Goal: Use online tool/utility: Utilize a website feature to perform a specific function

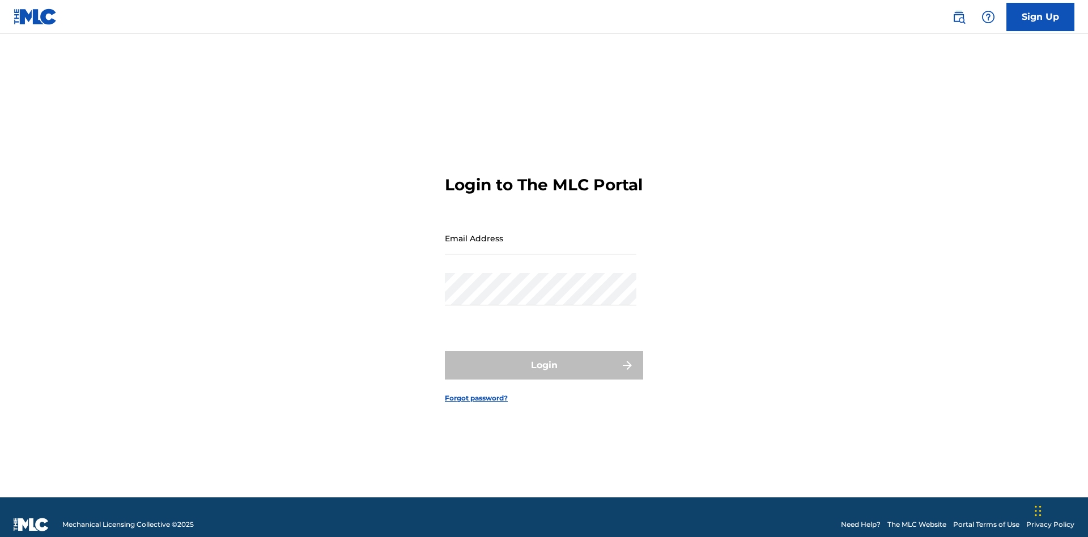
scroll to position [15, 0]
click at [540, 233] on input "Email Address" at bounding box center [540, 238] width 191 height 32
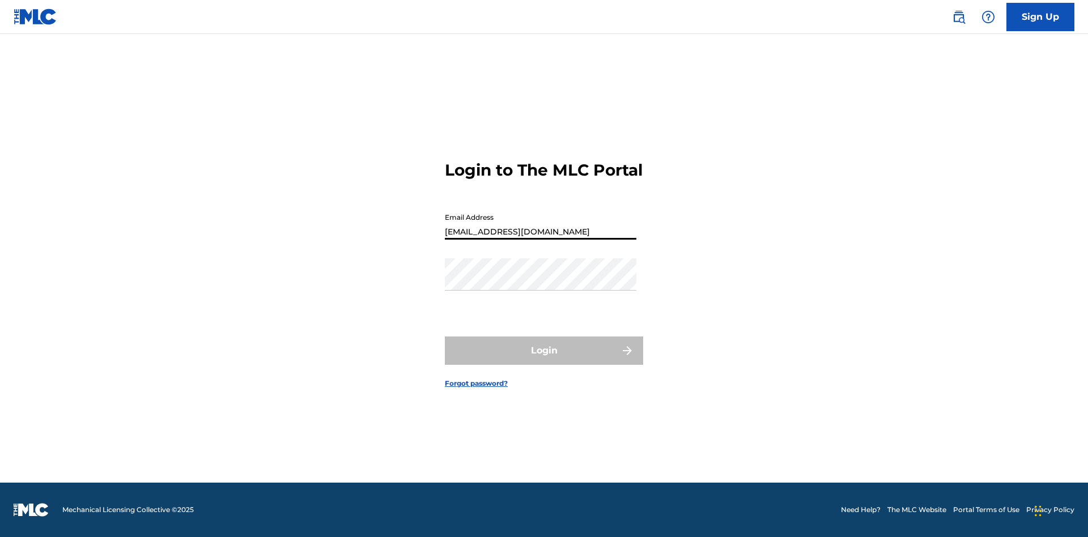
type input "d042f0f1-cab8-491d-ac02-c0b4ea006219@mailslurp.net"
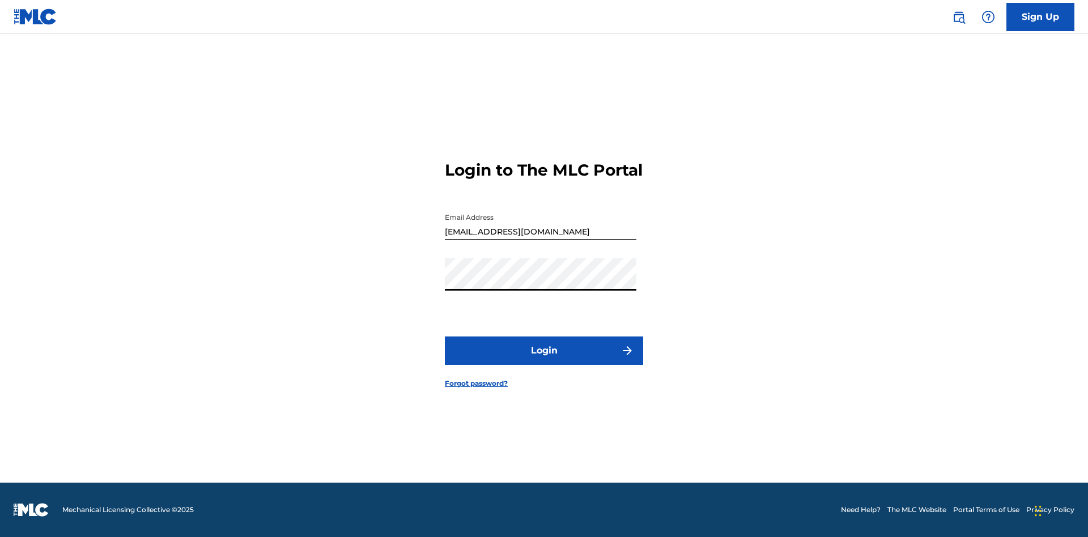
click at [544, 360] on button "Login" at bounding box center [544, 350] width 198 height 28
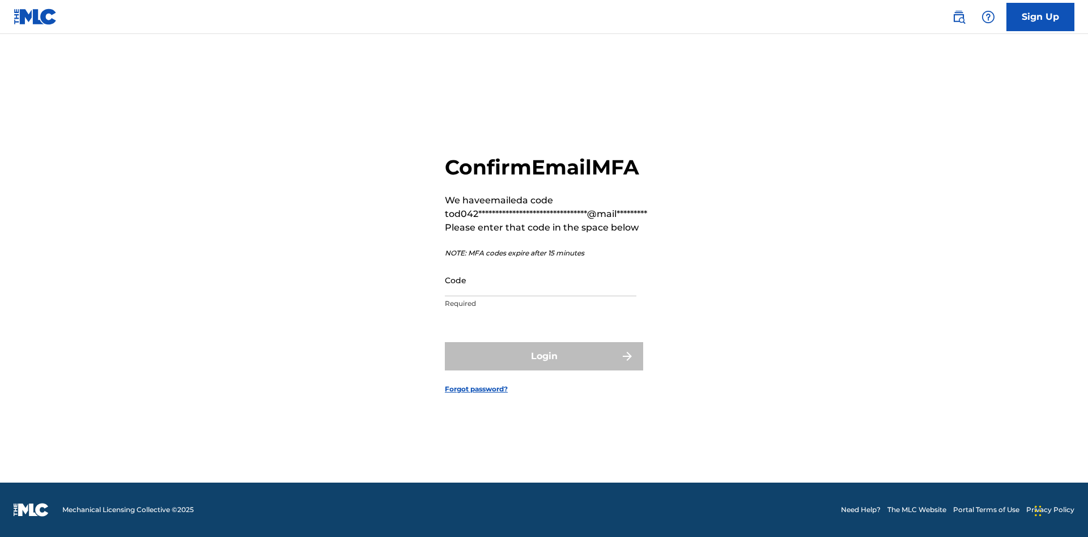
click at [540, 280] on input "Code" at bounding box center [540, 280] width 191 height 32
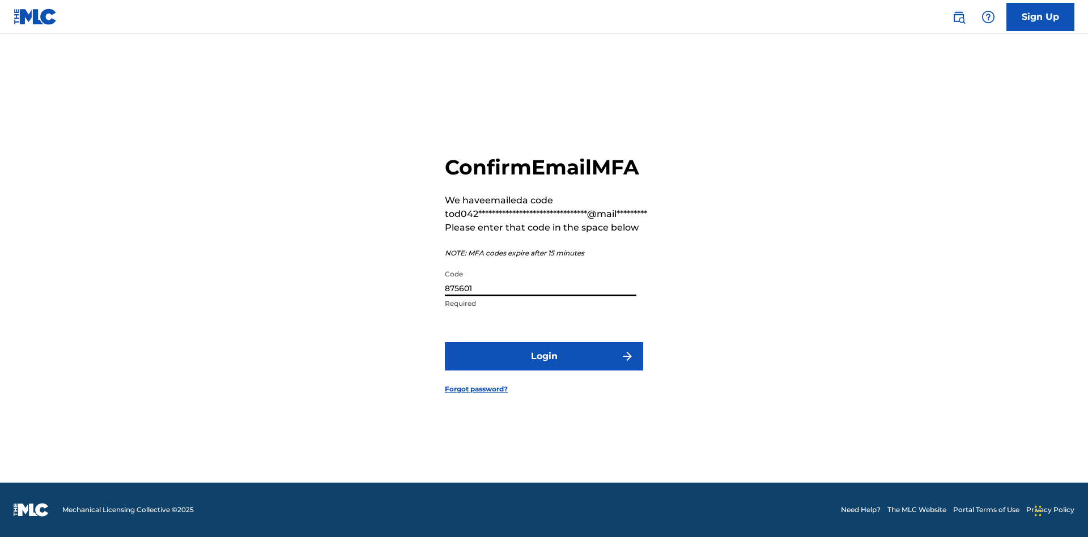
type input "875601"
click at [544, 356] on button "Login" at bounding box center [544, 356] width 198 height 28
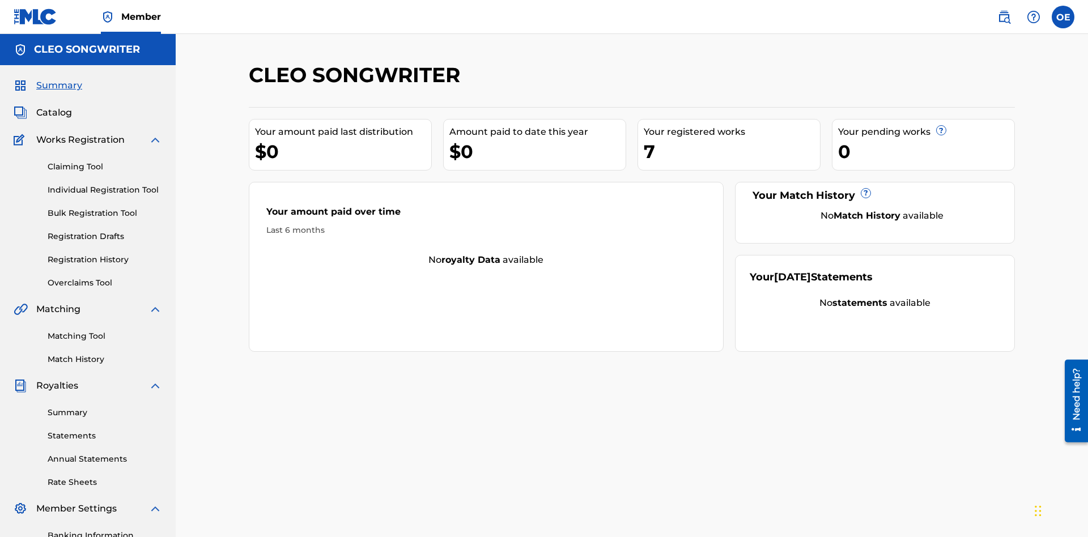
click at [105, 277] on link "Overclaims Tool" at bounding box center [105, 283] width 114 height 12
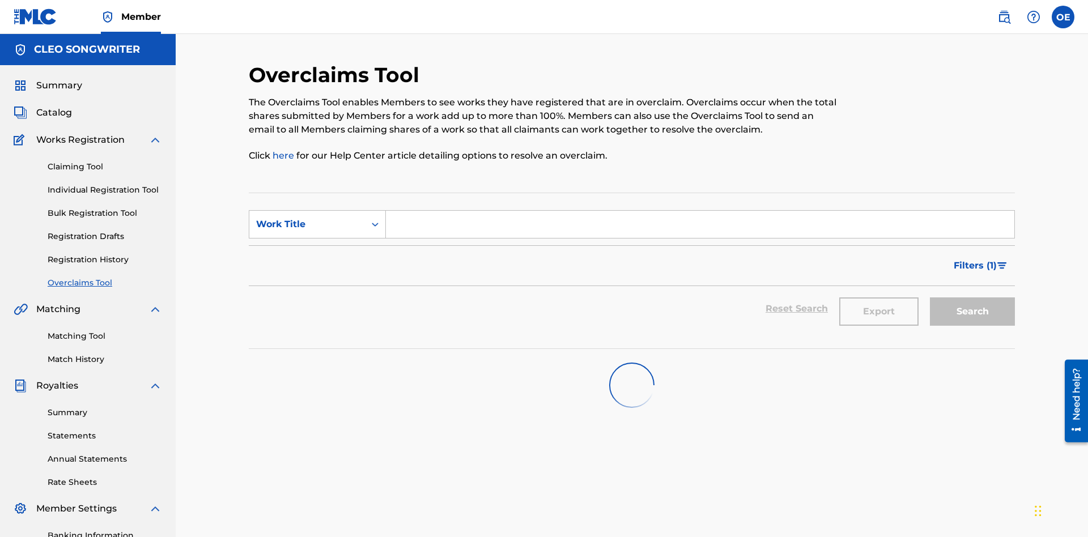
scroll to position [146, 0]
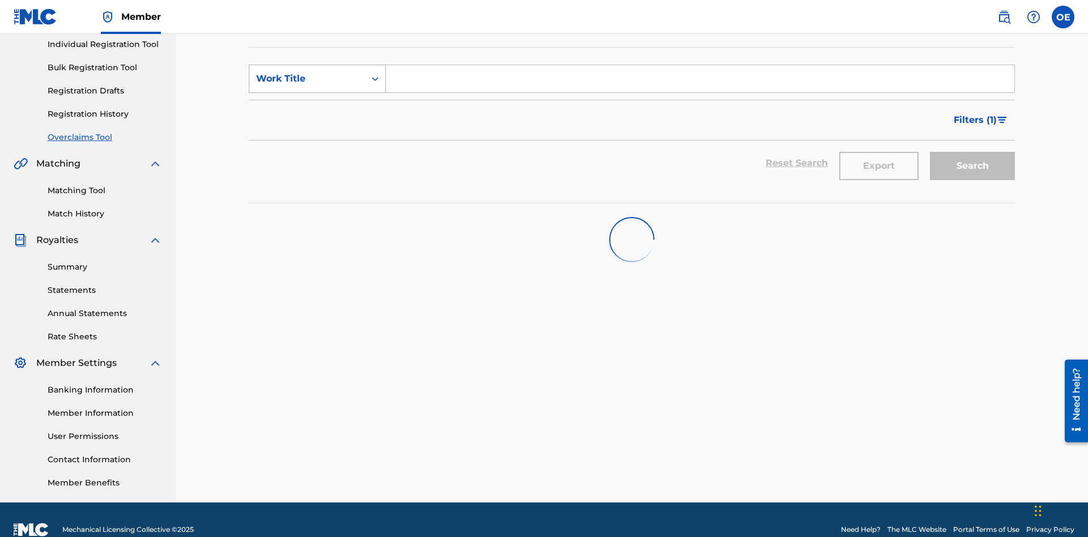
click at [307, 79] on div "Work Title" at bounding box center [307, 79] width 102 height 14
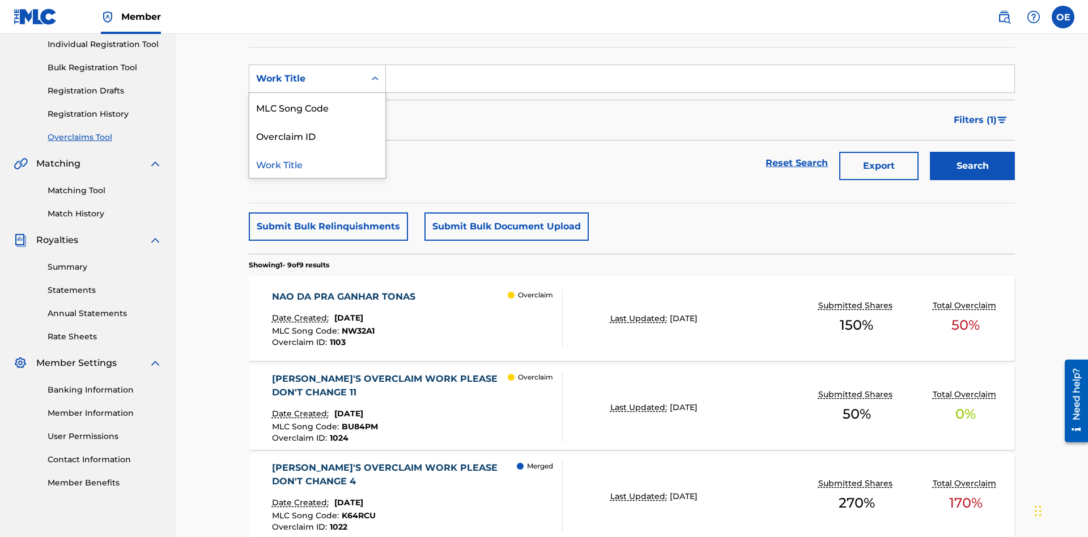
click at [317, 107] on div "MLC Song Code" at bounding box center [317, 107] width 136 height 28
click at [700, 82] on input "Search Form" at bounding box center [700, 78] width 628 height 27
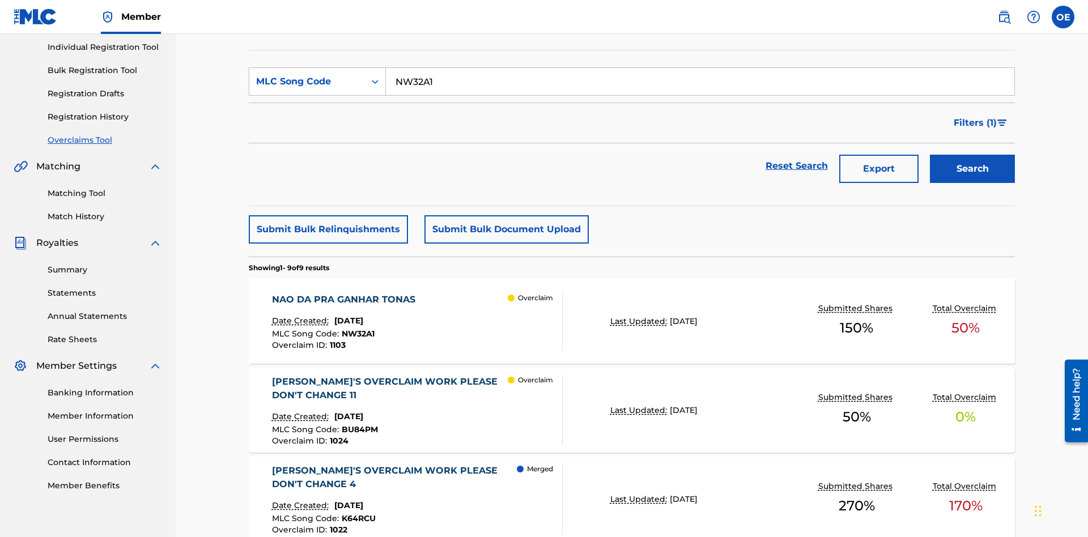
type input "NW32A1"
click at [972, 155] on button "Search" at bounding box center [972, 169] width 85 height 28
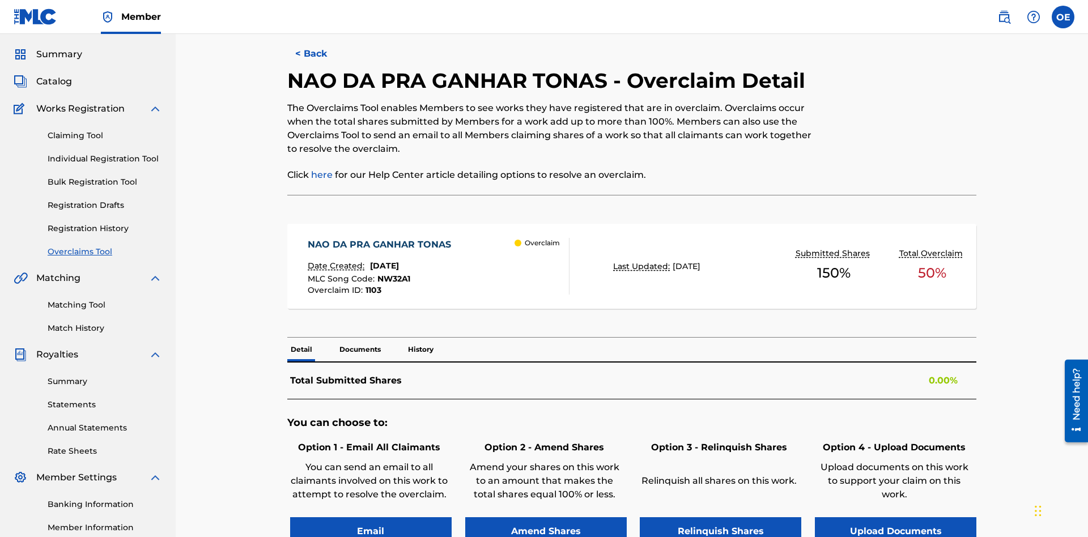
click at [370, 517] on button "Email" at bounding box center [370, 531] width 161 height 28
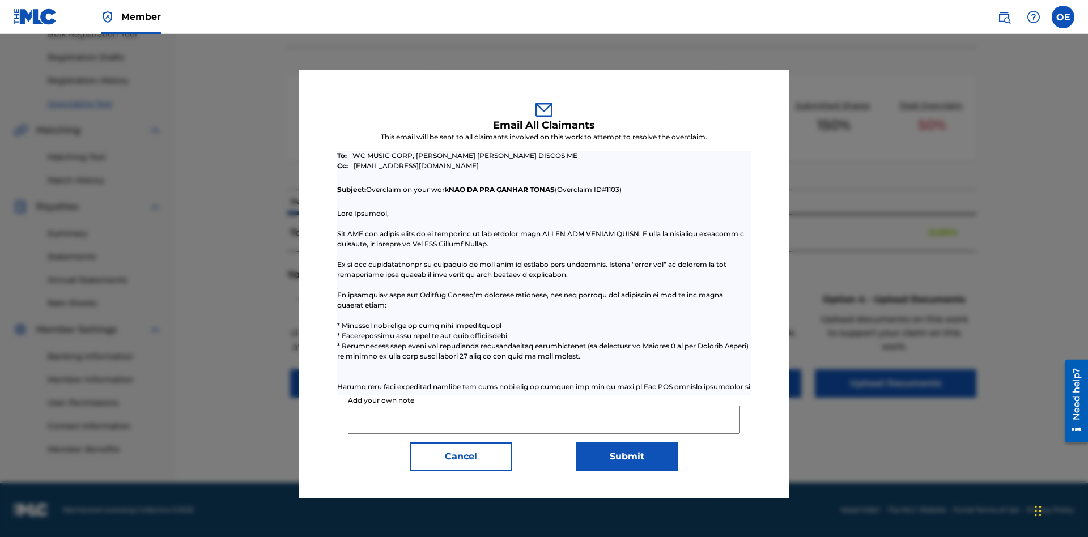
click at [544, 419] on input "Add your own note" at bounding box center [543, 420] width 391 height 28
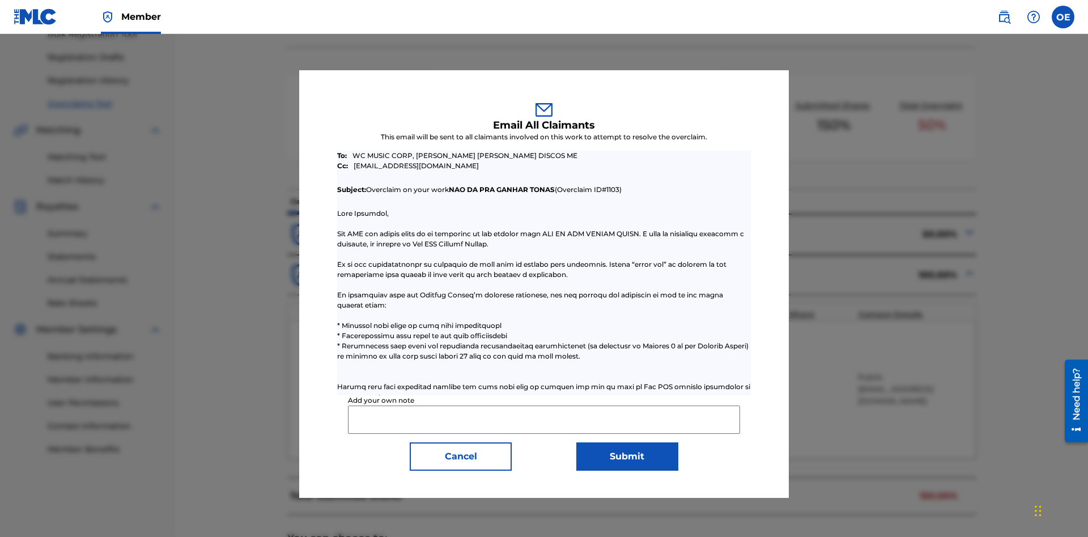
scroll to position [442, 0]
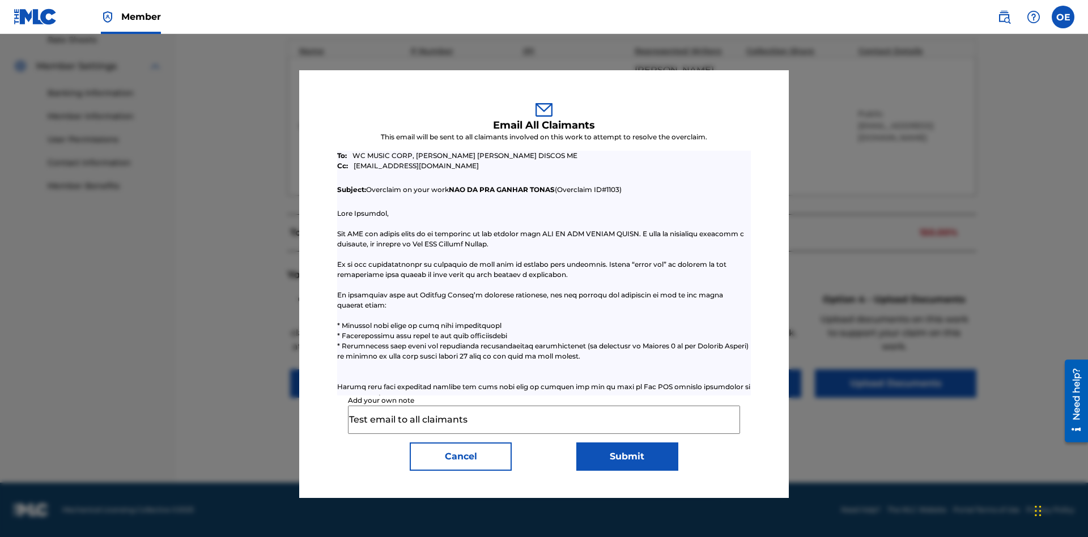
type input "Test email to all claimants"
click at [627, 456] on button "Submit" at bounding box center [627, 456] width 102 height 28
